Goal: Information Seeking & Learning: Learn about a topic

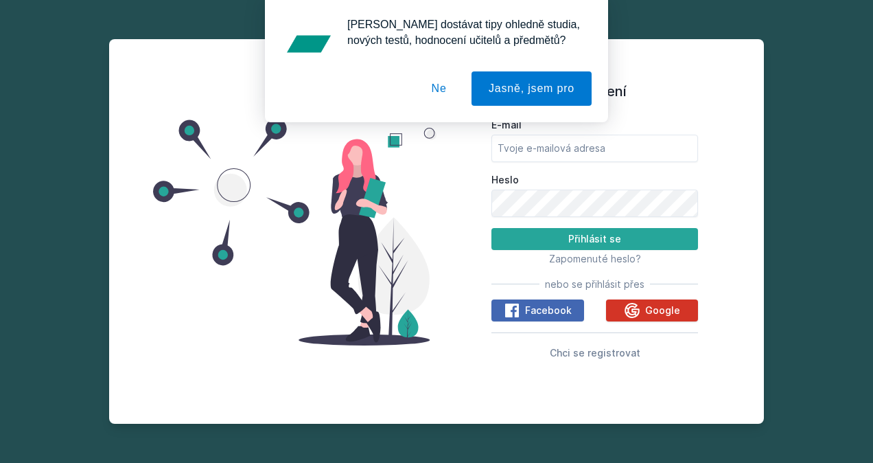
click at [625, 302] on icon at bounding box center [632, 310] width 16 height 16
click at [450, 83] on button "Ne" at bounding box center [439, 88] width 49 height 34
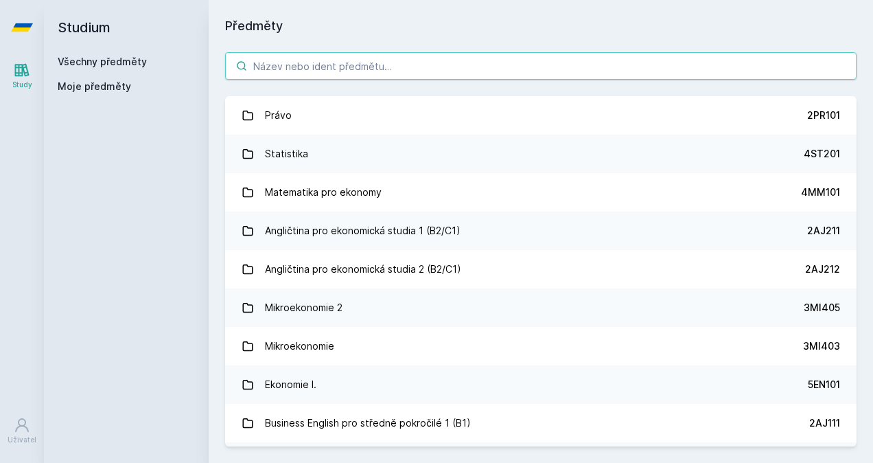
click at [333, 74] on input "search" at bounding box center [541, 65] width 632 height 27
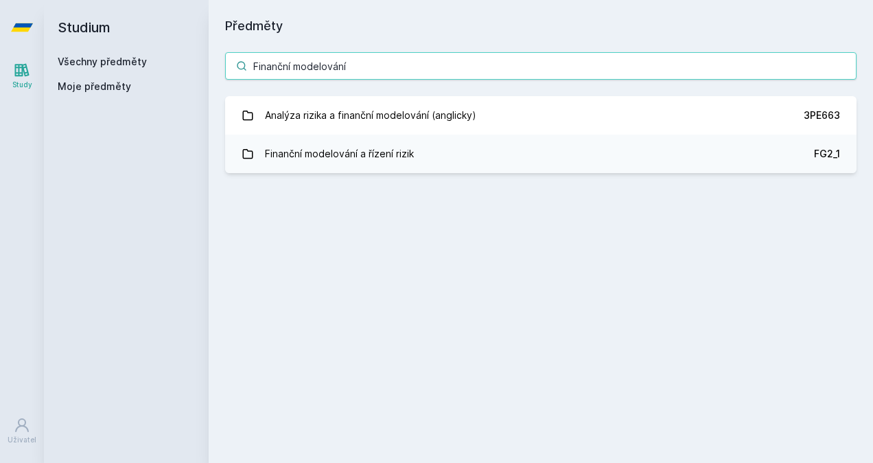
type input "Finanční modelování"
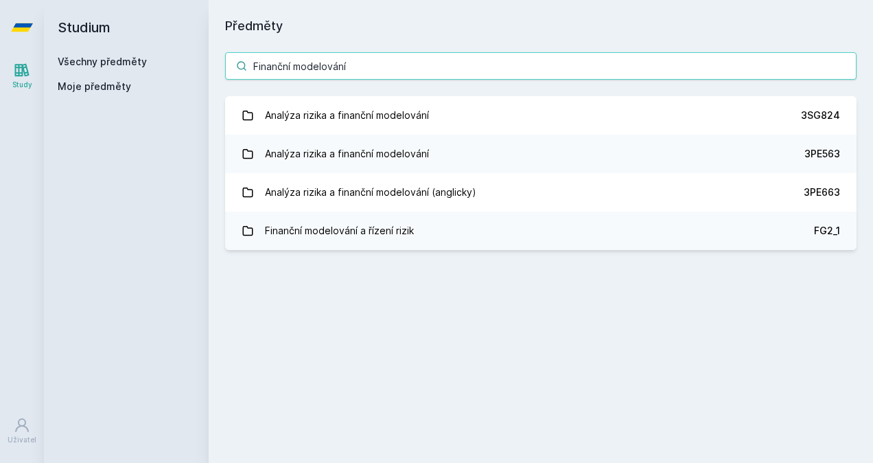
drag, startPoint x: 378, startPoint y: 63, endPoint x: 178, endPoint y: 69, distance: 199.8
click at [178, 69] on div "Studium Všechny předměty Moje předměty Předměty Finanční modelování Analýza riz…" at bounding box center [458, 231] width 829 height 463
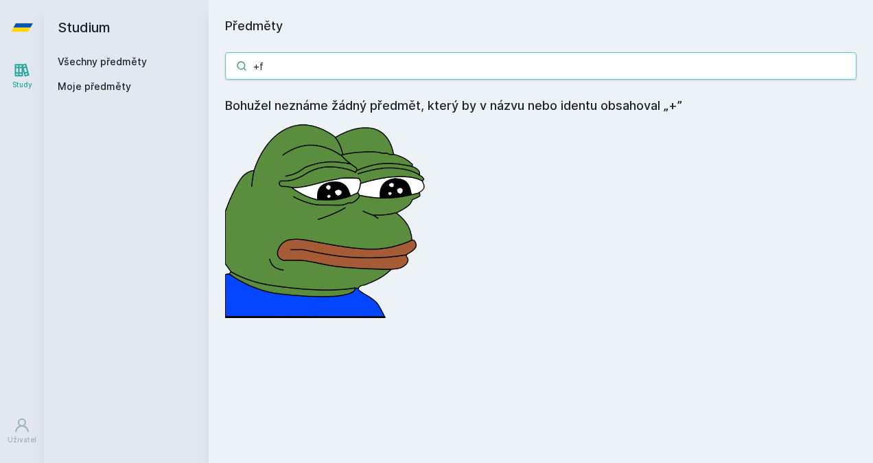
type input "+"
type input "1FP432"
